Goal: Use online tool/utility: Utilize a website feature to perform a specific function

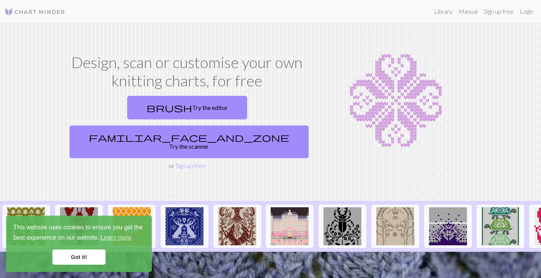
click at [88, 256] on link "Got it!" at bounding box center [78, 256] width 53 height 15
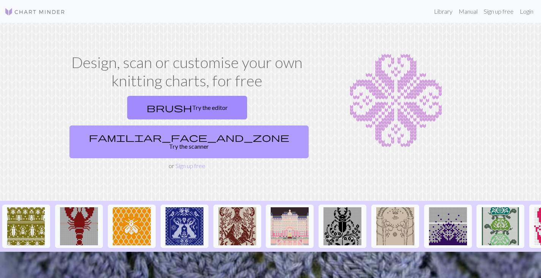
click at [243, 125] on link "familiar_face_and_zone Try the scanner" at bounding box center [189, 141] width 239 height 33
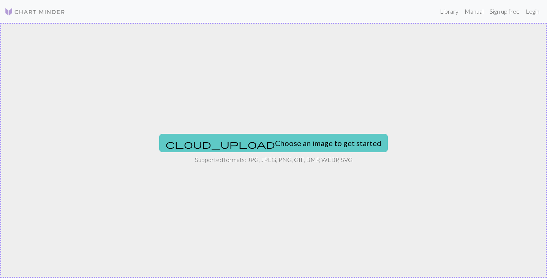
click at [250, 144] on button "cloud_upload Choose an image to get started" at bounding box center [273, 143] width 229 height 18
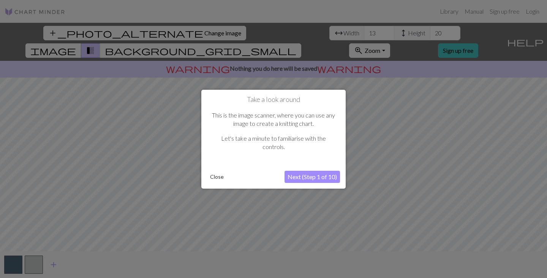
click at [220, 175] on button "Close" at bounding box center [217, 176] width 20 height 11
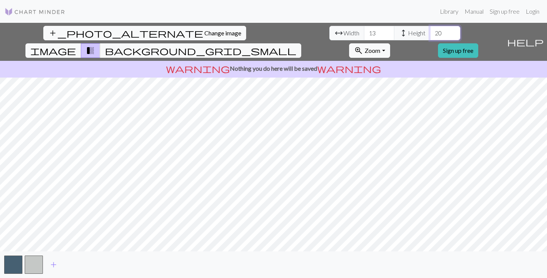
click at [430, 36] on input "20" at bounding box center [445, 33] width 30 height 14
click at [430, 31] on input "21" at bounding box center [445, 33] width 30 height 14
click at [430, 31] on input "22" at bounding box center [445, 33] width 30 height 14
click at [430, 31] on input "23" at bounding box center [445, 33] width 30 height 14
click at [430, 31] on input "24" at bounding box center [445, 33] width 30 height 14
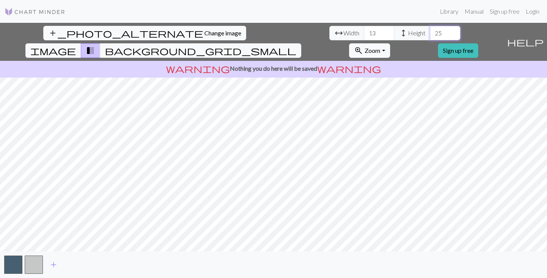
click at [430, 31] on input "25" at bounding box center [445, 33] width 30 height 14
click at [430, 31] on input "26" at bounding box center [445, 33] width 30 height 14
click at [430, 31] on input "27" at bounding box center [445, 33] width 30 height 14
click at [430, 31] on input "28" at bounding box center [445, 33] width 30 height 14
click at [430, 31] on input "29" at bounding box center [445, 33] width 30 height 14
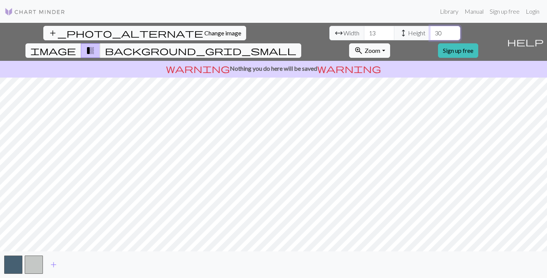
click at [430, 31] on input "30" at bounding box center [445, 33] width 30 height 14
click at [430, 31] on input "31" at bounding box center [445, 33] width 30 height 14
click at [430, 31] on input "32" at bounding box center [445, 33] width 30 height 14
click at [430, 31] on input "33" at bounding box center [445, 33] width 30 height 14
click at [430, 31] on input "34" at bounding box center [445, 33] width 30 height 14
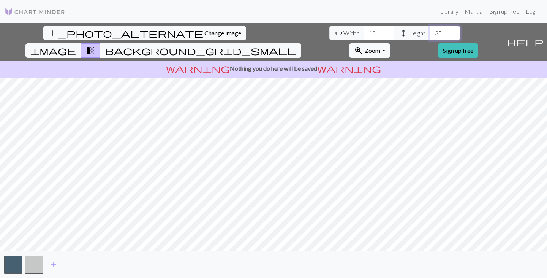
click at [430, 31] on input "35" at bounding box center [445, 33] width 30 height 14
click at [430, 31] on input "36" at bounding box center [445, 33] width 30 height 14
click at [430, 31] on input "37" at bounding box center [445, 33] width 30 height 14
type input "93"
click at [430, 30] on input "93" at bounding box center [445, 33] width 30 height 14
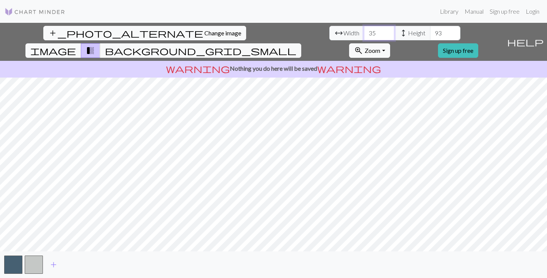
click at [364, 30] on input "35" at bounding box center [379, 33] width 30 height 14
click at [296, 45] on span "background_grid_small" at bounding box center [200, 50] width 191 height 11
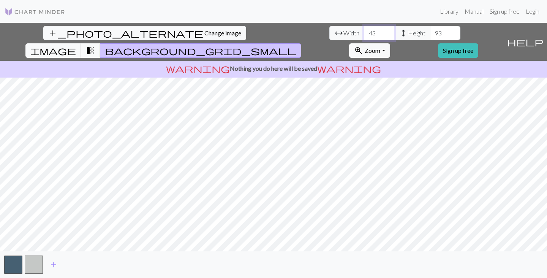
click at [364, 30] on input "43" at bounding box center [379, 33] width 30 height 14
type input "49"
click at [364, 30] on input "49" at bounding box center [379, 33] width 30 height 14
click at [363, 45] on span "zoom_in" at bounding box center [358, 50] width 9 height 11
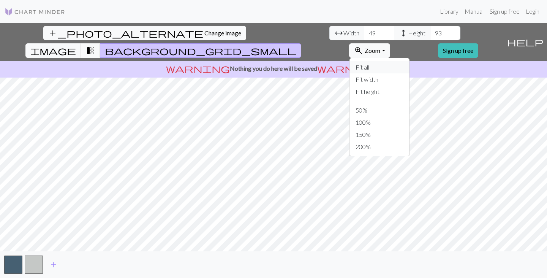
click at [409, 61] on button "Fit all" at bounding box center [379, 67] width 60 height 12
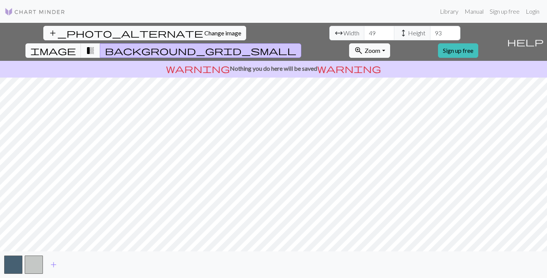
click at [315, 25] on div "add_photo_alternate Change image arrow_range Width 49 height Height 93 image tr…" at bounding box center [252, 42] width 504 height 38
click at [95, 45] on span "transition_fade" at bounding box center [90, 50] width 9 height 11
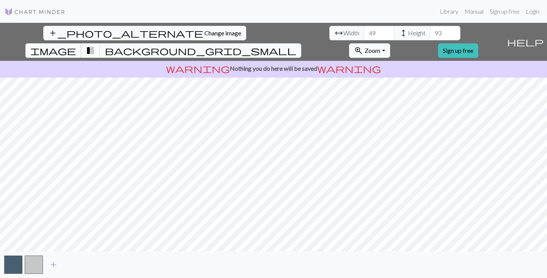
click at [76, 45] on span "image" at bounding box center [53, 50] width 46 height 11
